Goal: Check status: Check status

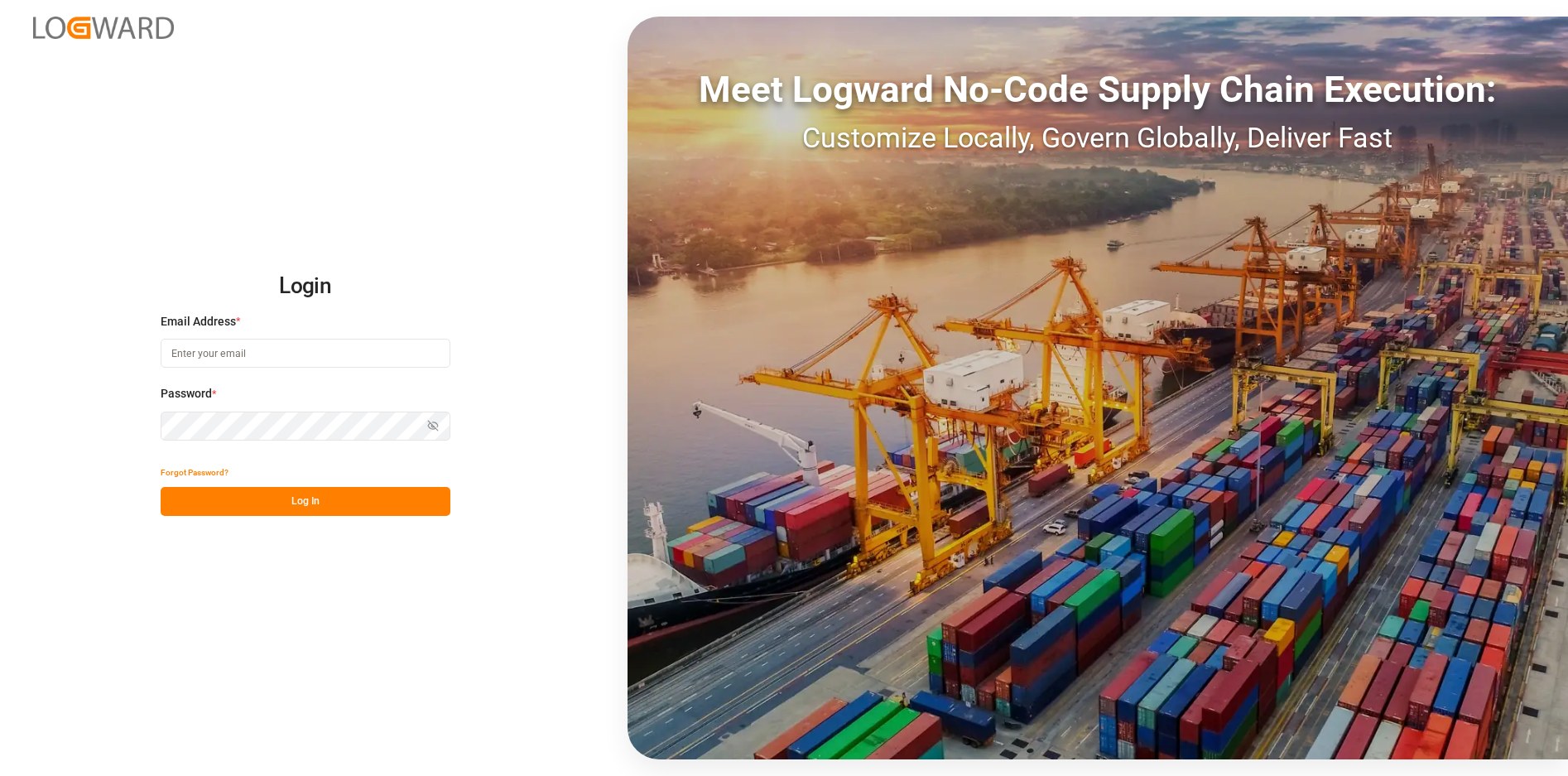
type input "[PERSON_NAME][EMAIL_ADDRESS][DOMAIN_NAME]"
click at [370, 497] on button "Log In" at bounding box center [305, 501] width 289 height 29
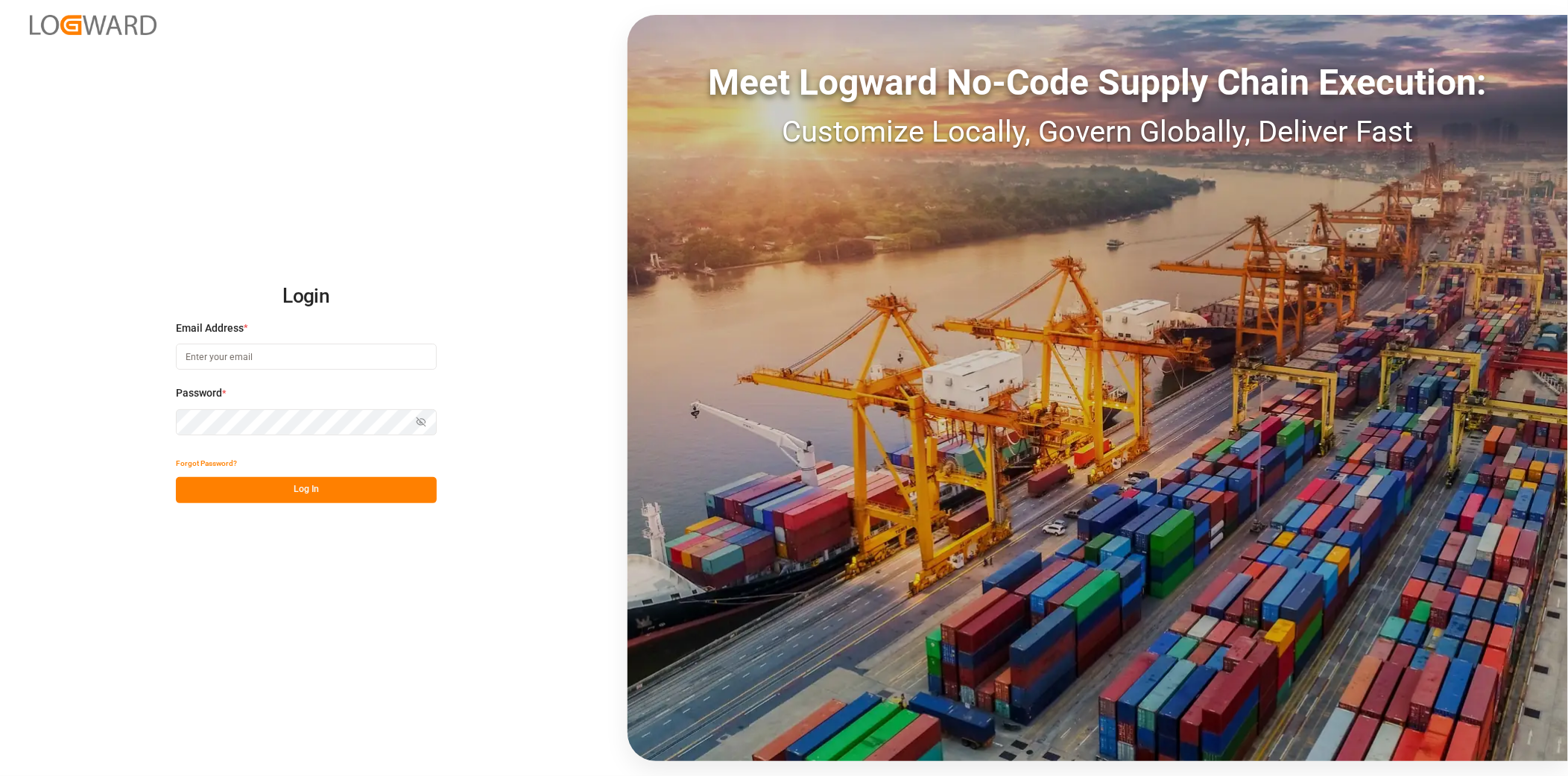
type input "[PERSON_NAME][EMAIL_ADDRESS][DOMAIN_NAME]"
click at [299, 494] on button "Log In" at bounding box center [306, 490] width 260 height 26
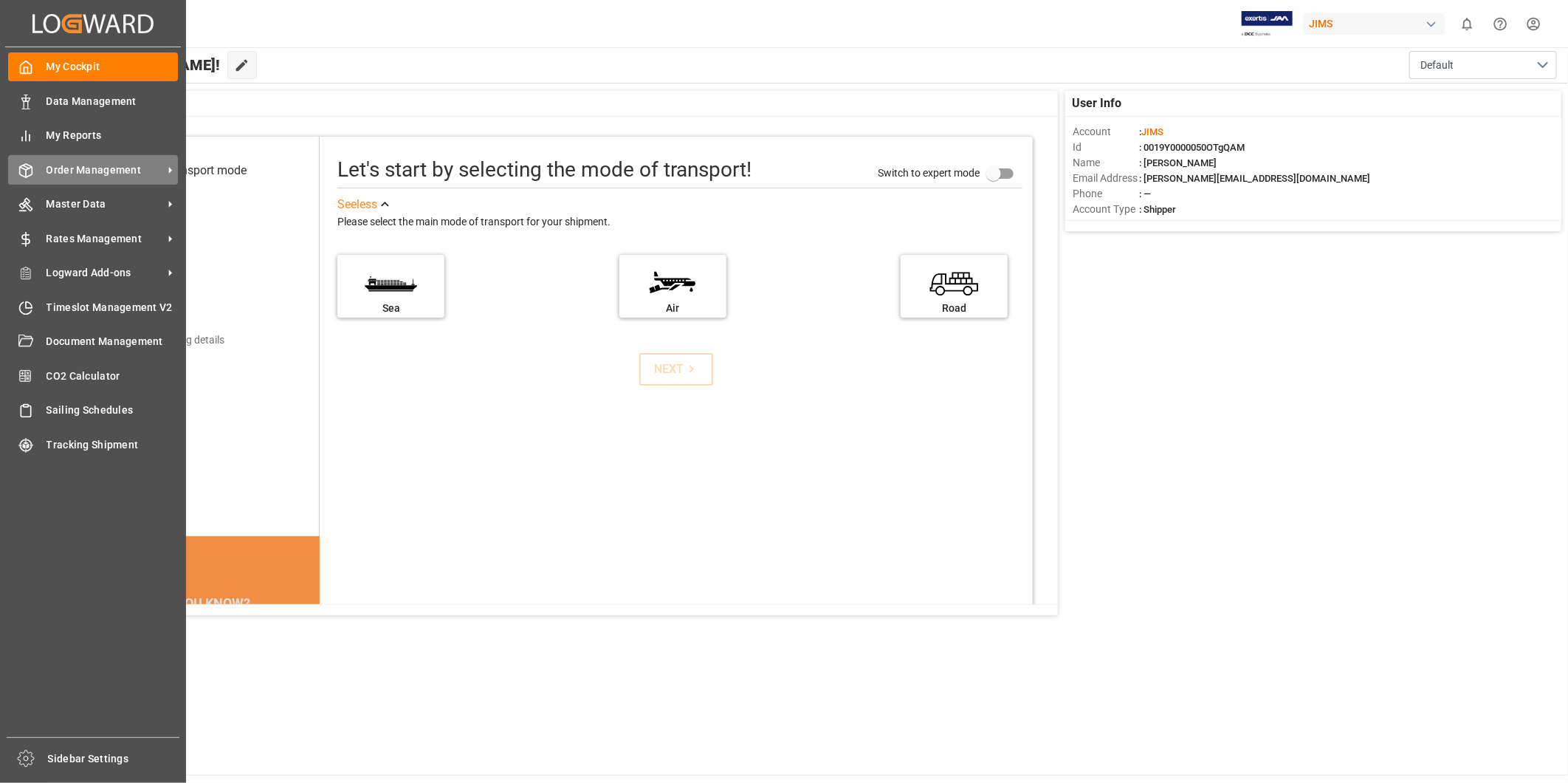
click at [112, 174] on span "Order Management" at bounding box center [105, 170] width 117 height 16
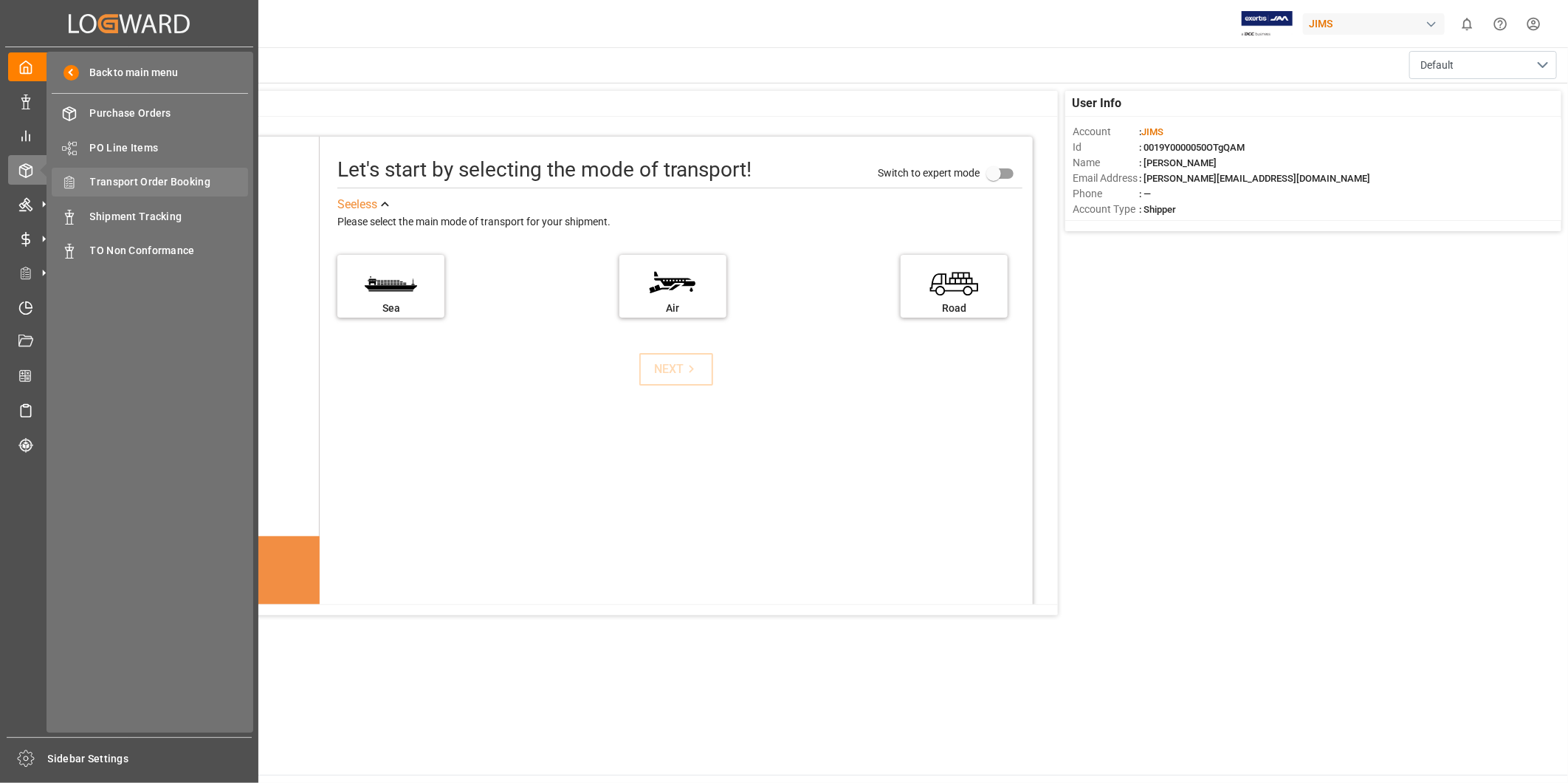
click at [174, 185] on span "Transport Order Booking" at bounding box center [169, 182] width 159 height 16
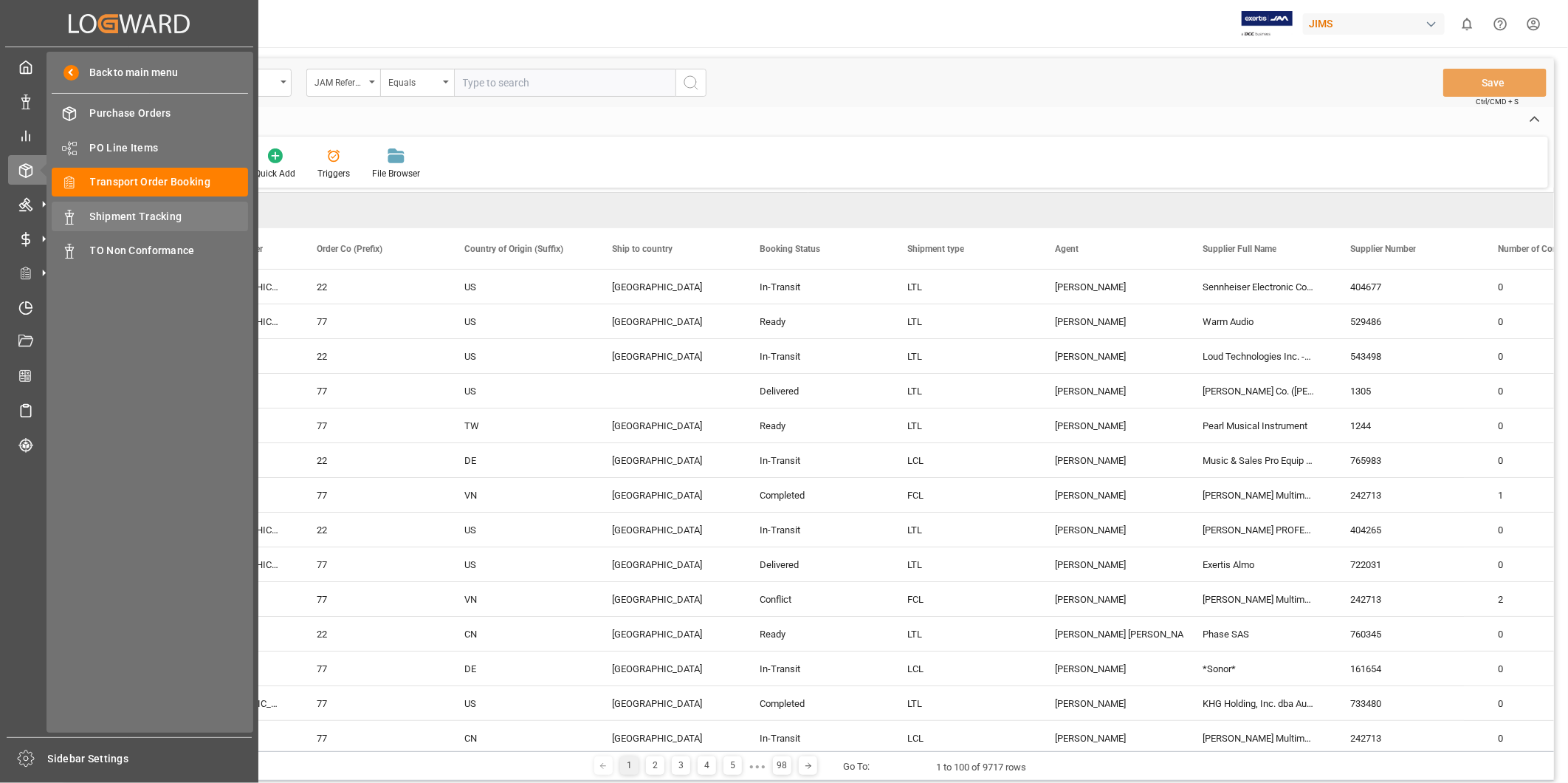
click at [79, 215] on div "Shipment Tracking Shipment Tracking" at bounding box center [149, 215] width 196 height 29
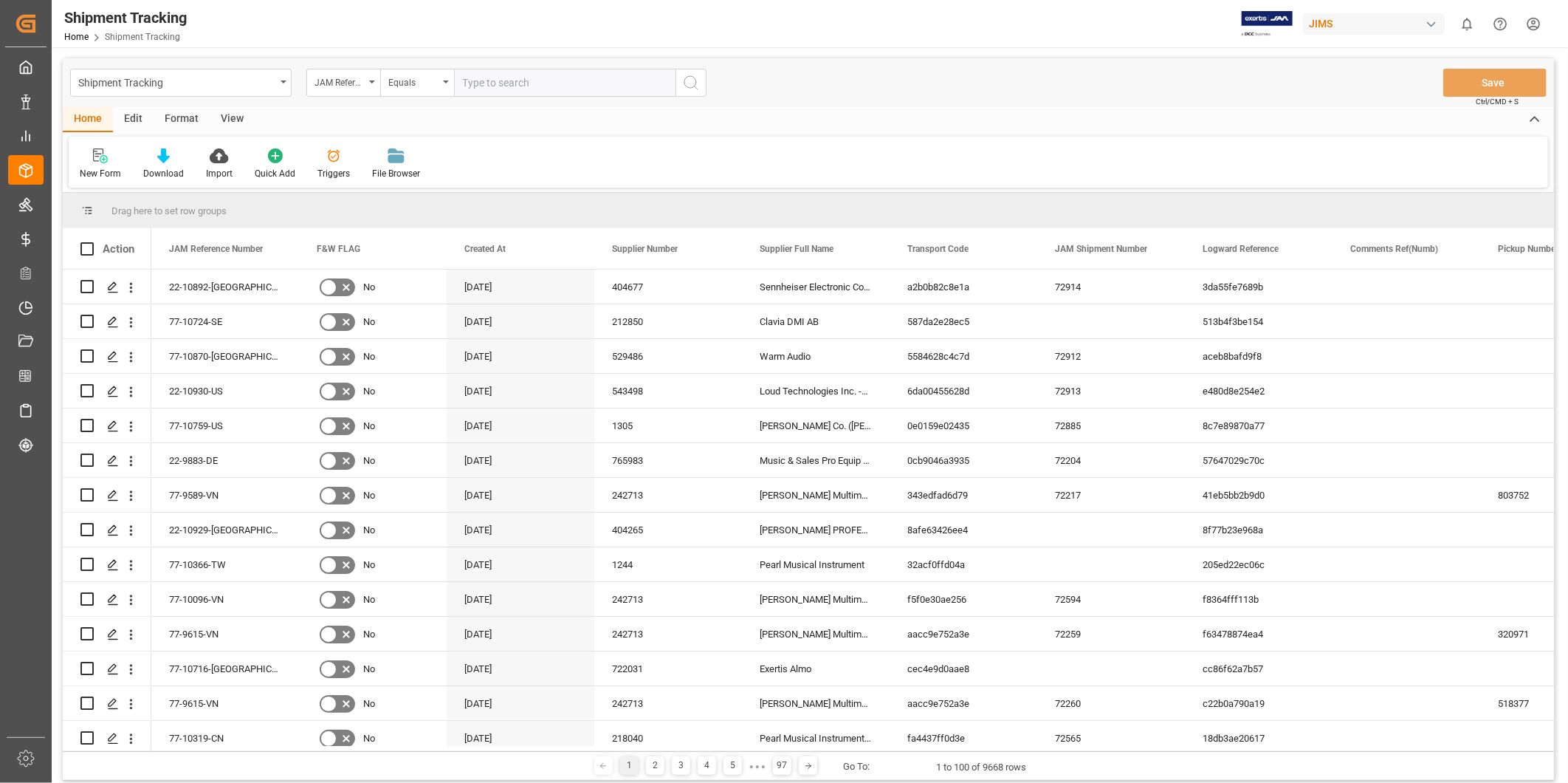
click at [506, 86] on input "text" at bounding box center [565, 83] width 221 height 28
paste input "22-10706-TW"
type input "22-10706-TW"
click at [687, 85] on icon "search button" at bounding box center [691, 83] width 17 height 17
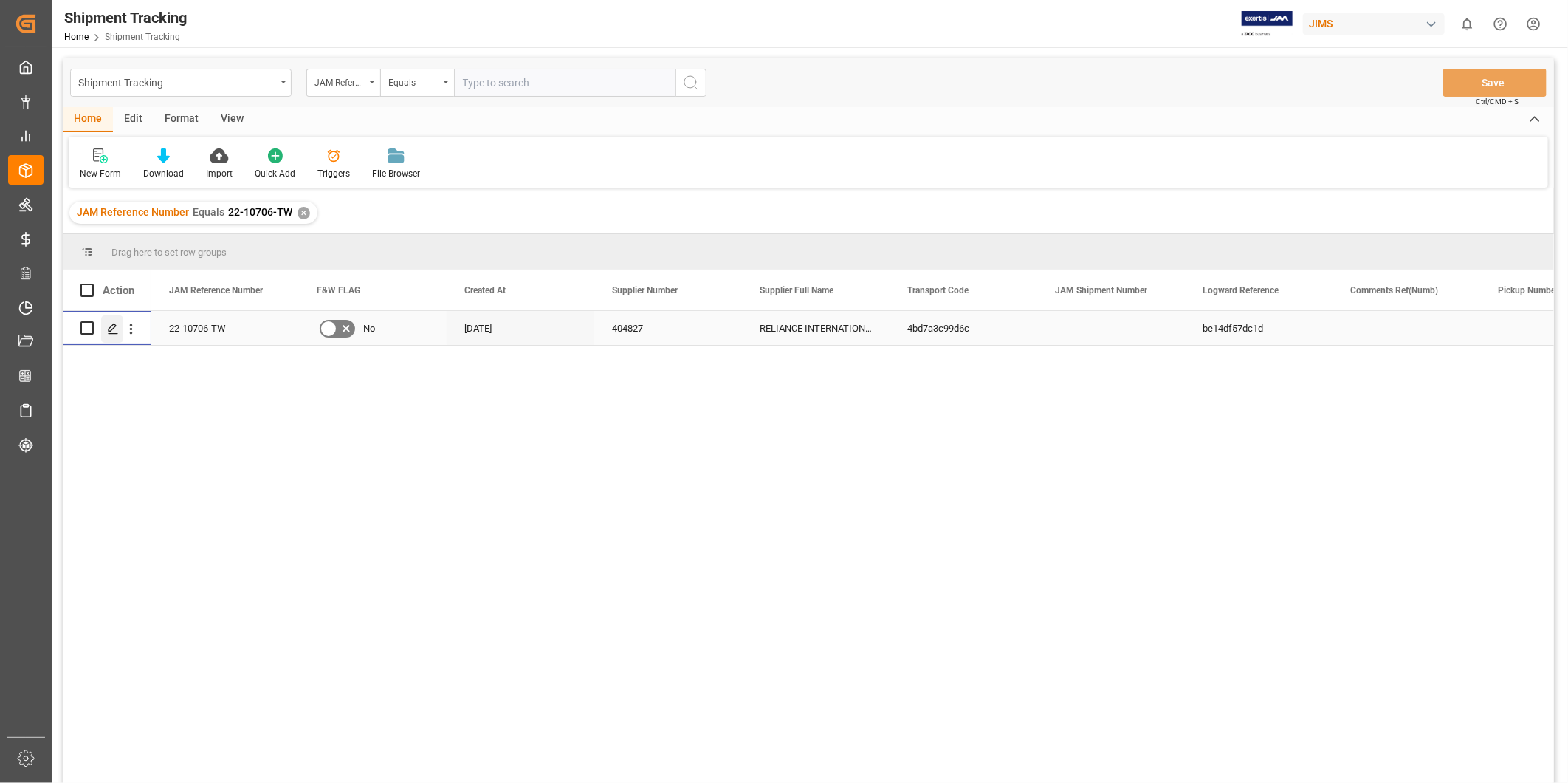
click at [111, 329] on icon "Press SPACE to select this row." at bounding box center [113, 329] width 12 height 12
click at [224, 119] on div "View" at bounding box center [233, 119] width 45 height 25
click at [79, 170] on div "Default" at bounding box center [93, 173] width 29 height 13
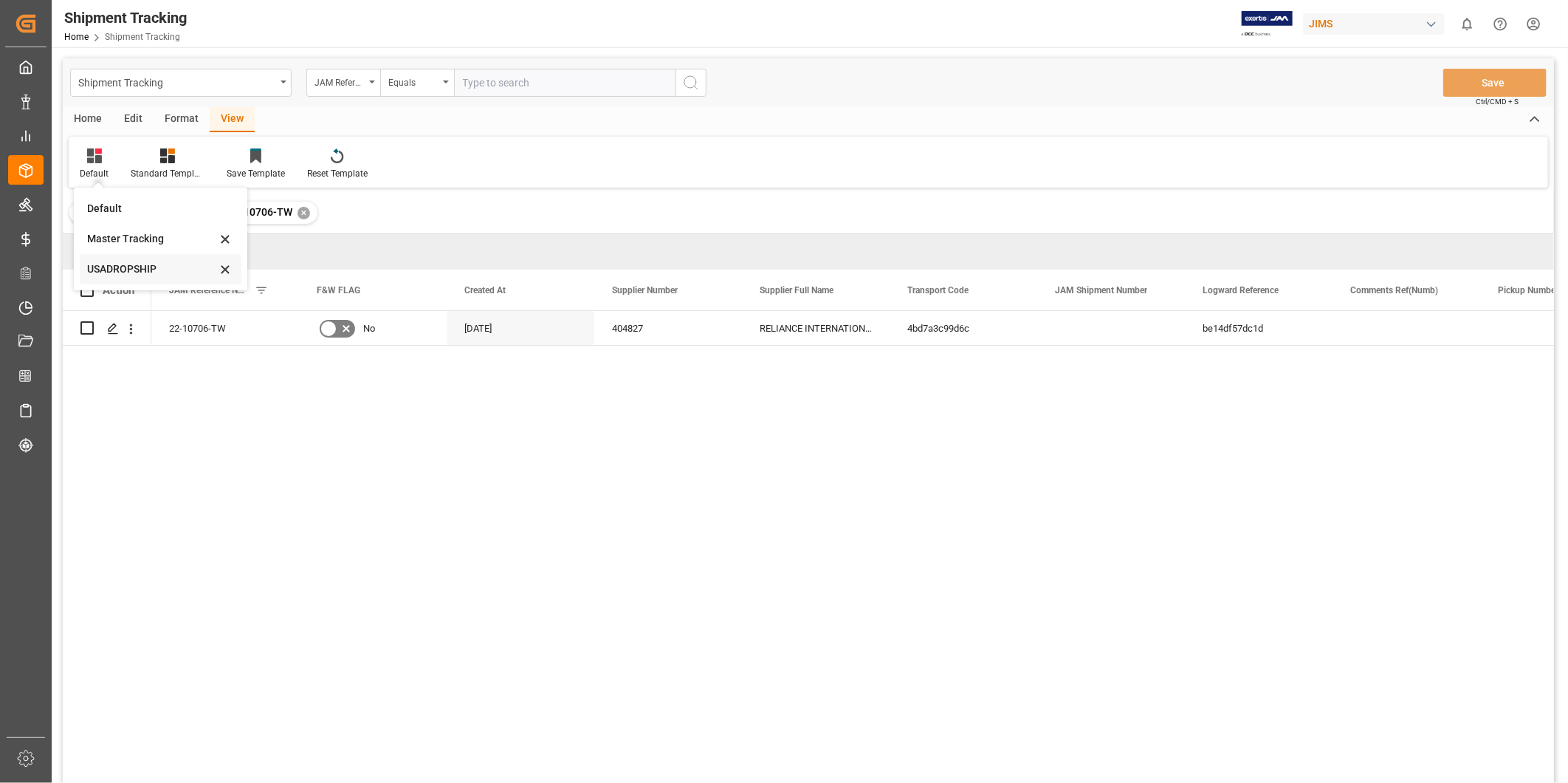
click at [123, 264] on div "USADROPSHIP" at bounding box center [152, 269] width 129 height 16
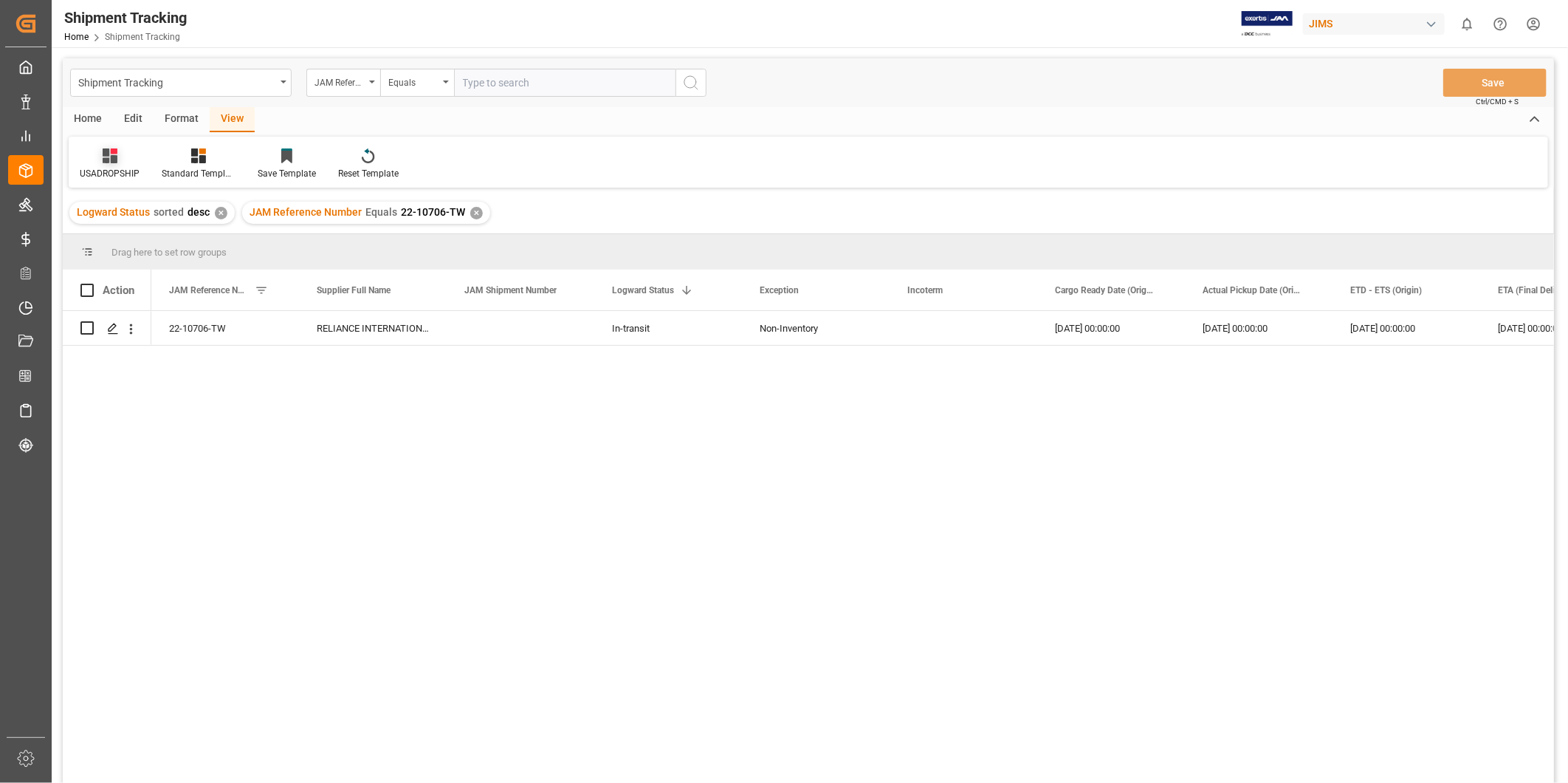
click at [123, 167] on div "USADROPSHIP" at bounding box center [109, 173] width 60 height 13
click at [152, 242] on div "Master Tracking" at bounding box center [154, 239] width 129 height 16
click at [1067, 336] on div "2" at bounding box center [1110, 328] width 147 height 34
